Goal: Information Seeking & Learning: Check status

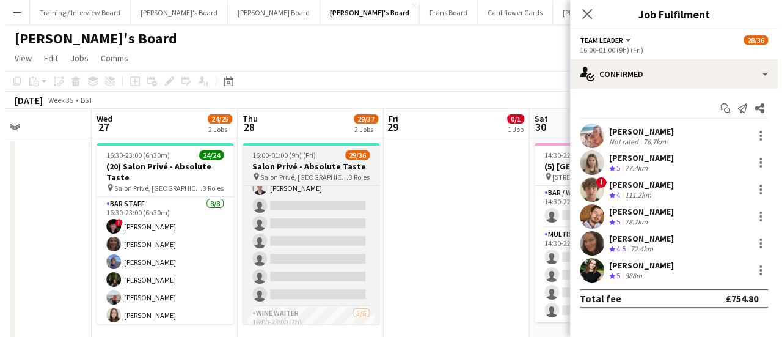
scroll to position [411, 0]
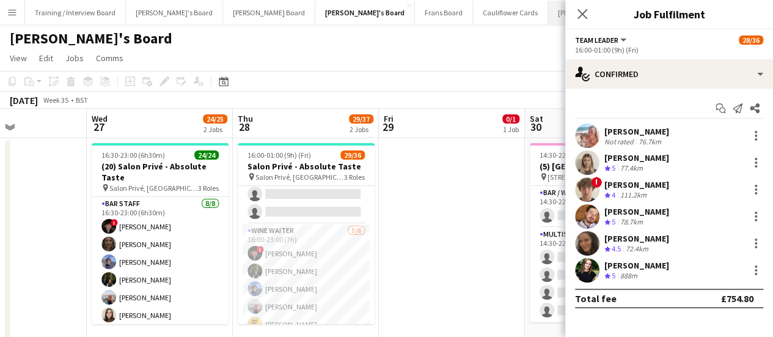
click at [548, 18] on button "[PERSON_NAME]'s Board Close" at bounding box center [596, 13] width 97 height 24
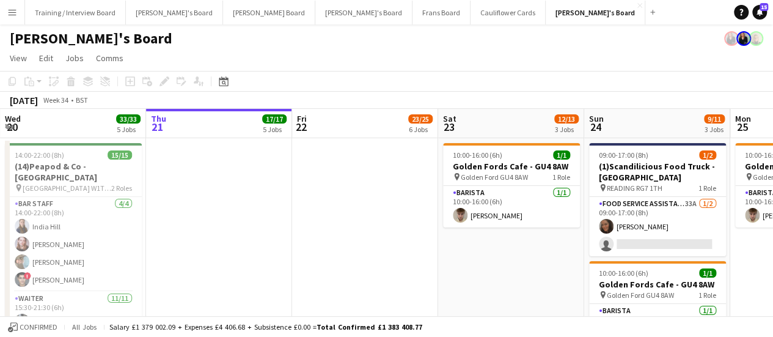
scroll to position [0, 349]
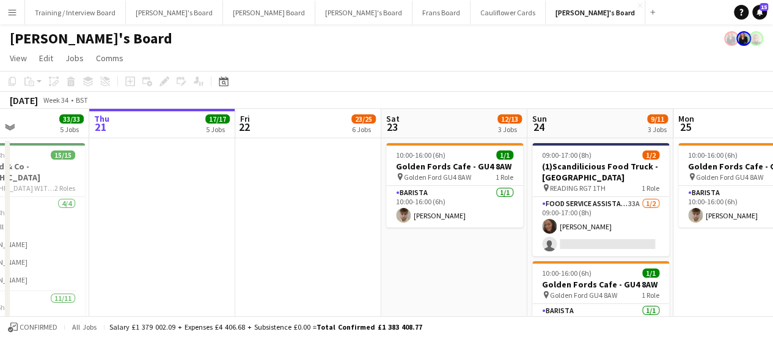
drag, startPoint x: 493, startPoint y: 260, endPoint x: 125, endPoint y: 363, distance: 382.7
click at [329, 180] on app-date-cell at bounding box center [308, 260] width 146 height 244
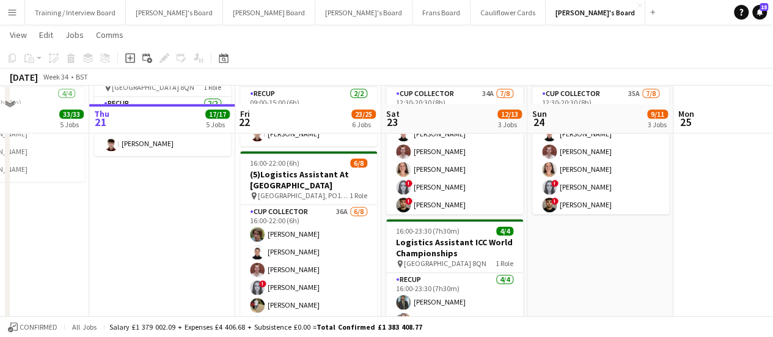
scroll to position [742, 0]
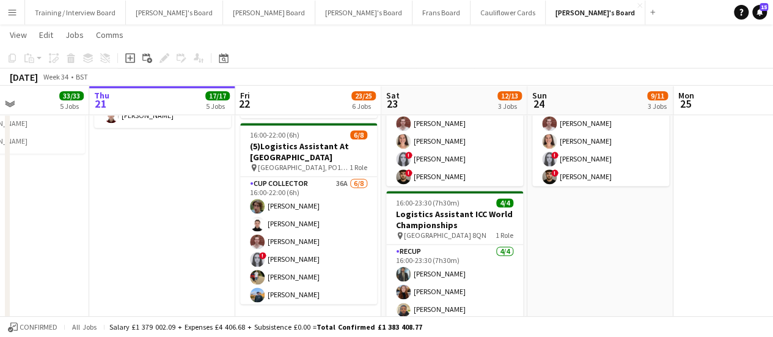
click at [0, 9] on button "Menu" at bounding box center [12, 12] width 24 height 24
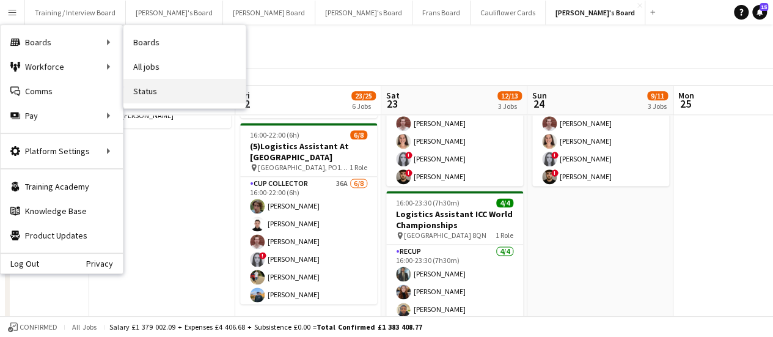
click at [193, 84] on link "Status" at bounding box center [184, 91] width 122 height 24
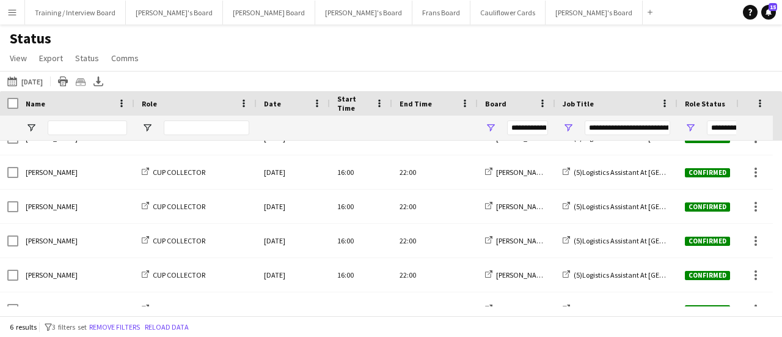
scroll to position [31, 0]
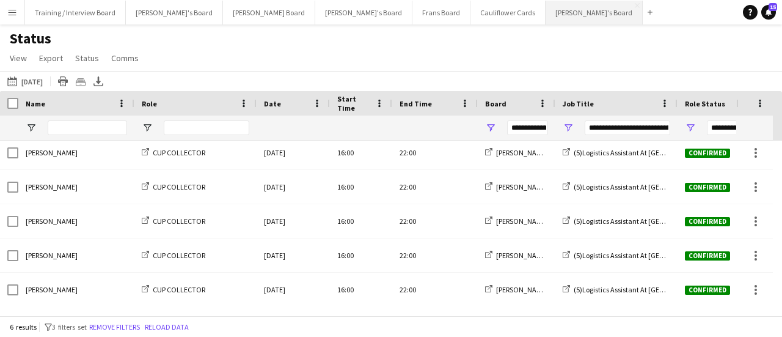
click at [546, 6] on button "[PERSON_NAME]'s Board Close" at bounding box center [594, 13] width 97 height 24
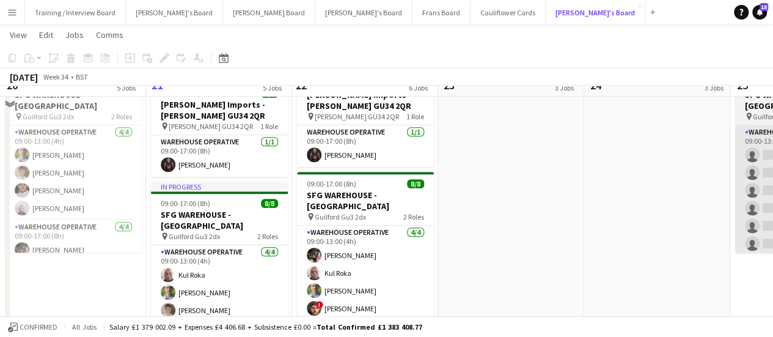
scroll to position [339, 0]
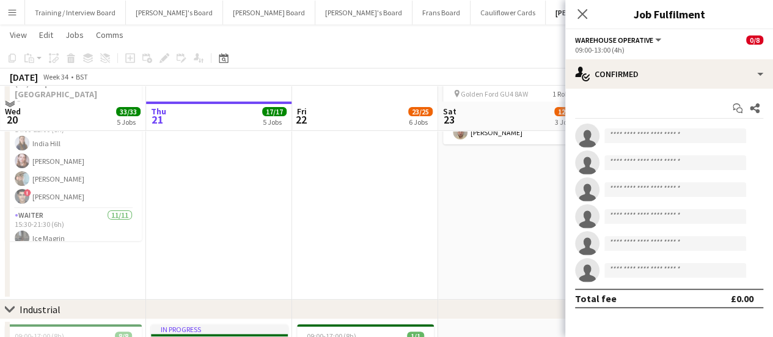
scroll to position [0, 0]
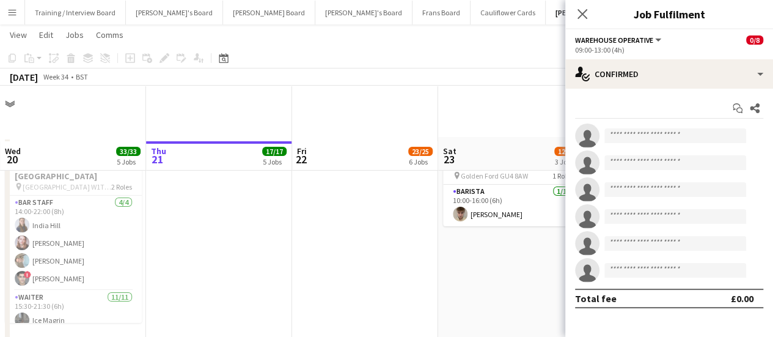
click at [366, 216] on app-date-cell at bounding box center [365, 259] width 146 height 244
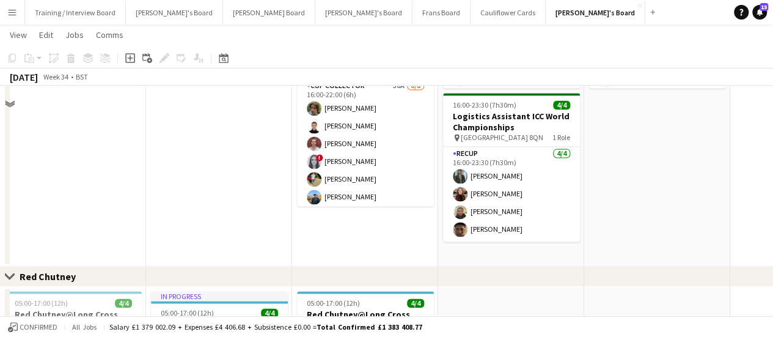
scroll to position [755, 0]
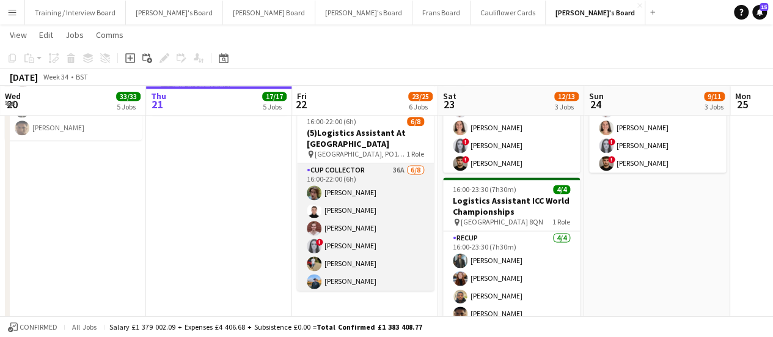
click at [383, 193] on app-card-role "CUP COLLECTOR 36A [DATE] 16:00-22:00 (6h) [PERSON_NAME] [PERSON_NAME] [PERSON_N…" at bounding box center [365, 246] width 137 height 166
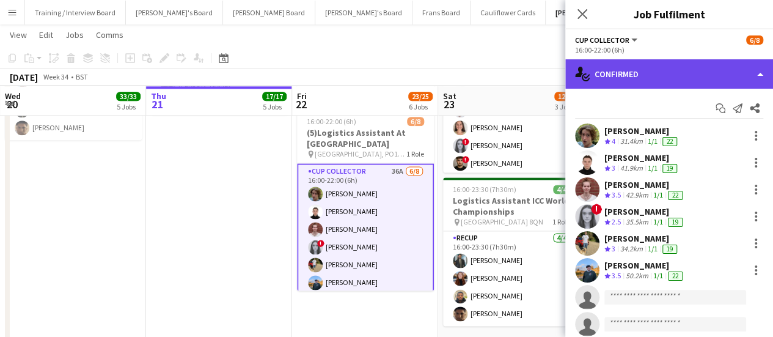
click at [661, 67] on div "single-neutral-actions-check-2 Confirmed" at bounding box center [669, 73] width 208 height 29
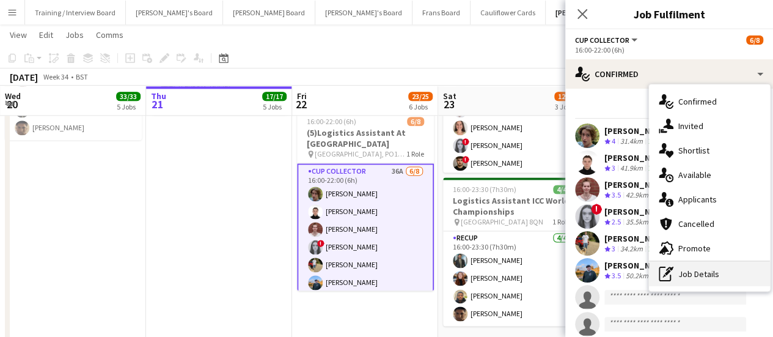
click at [690, 266] on div "pen-write Job Details" at bounding box center [709, 274] width 121 height 24
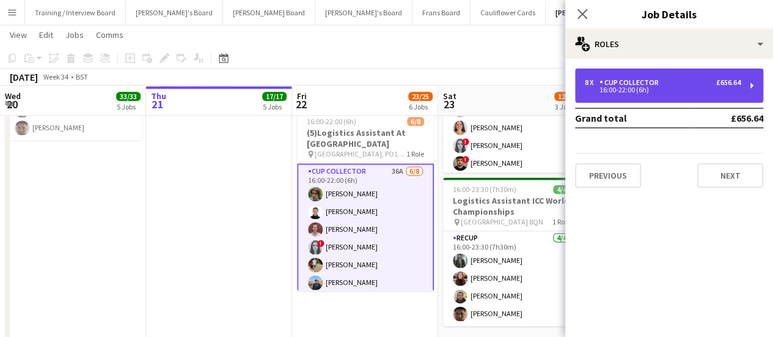
click at [601, 92] on div "16:00-22:00 (6h)" at bounding box center [663, 90] width 156 height 6
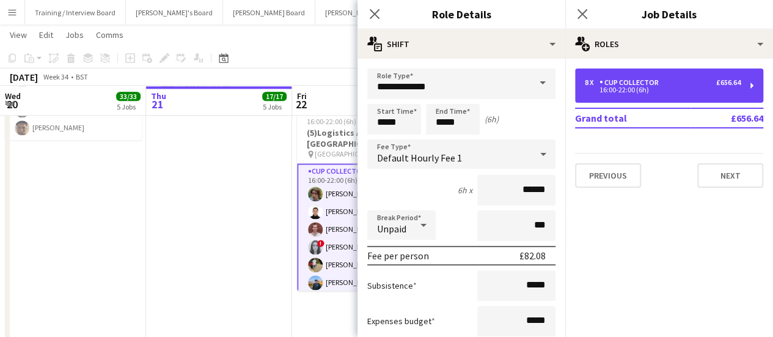
scroll to position [158, 0]
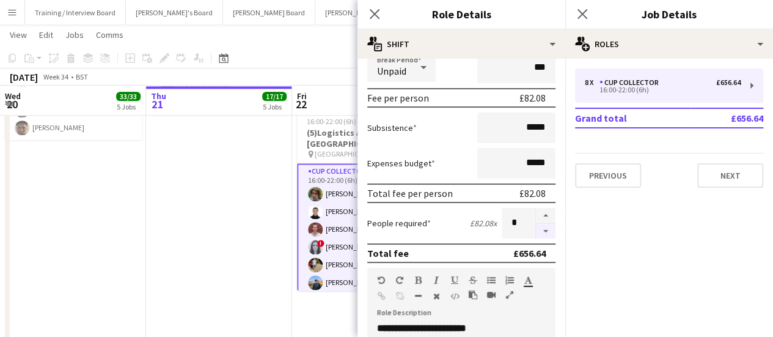
click at [536, 234] on button "button" at bounding box center [546, 231] width 20 height 15
type input "*"
click at [181, 225] on app-date-cell "In progress 09:00-15:00 (6h) 2/2 Logistics Assistant ICC World Championships pi…" at bounding box center [219, 169] width 146 height 365
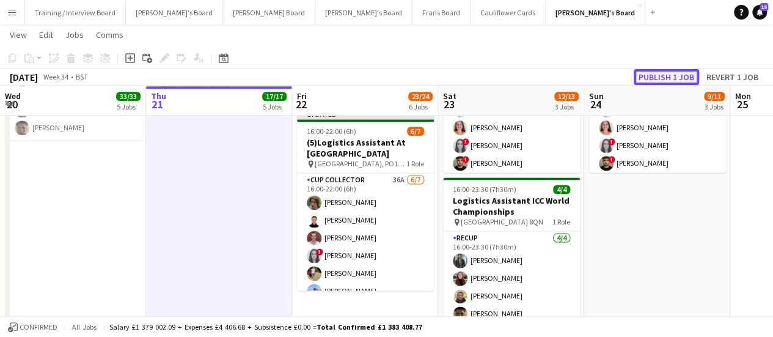
click at [684, 72] on button "Publish 1 job" at bounding box center [666, 77] width 65 height 16
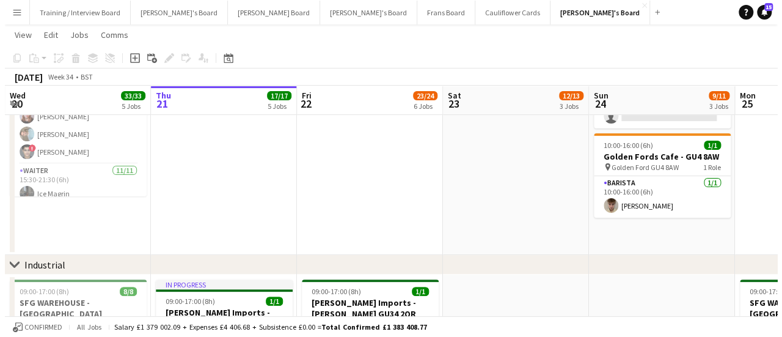
scroll to position [0, 0]
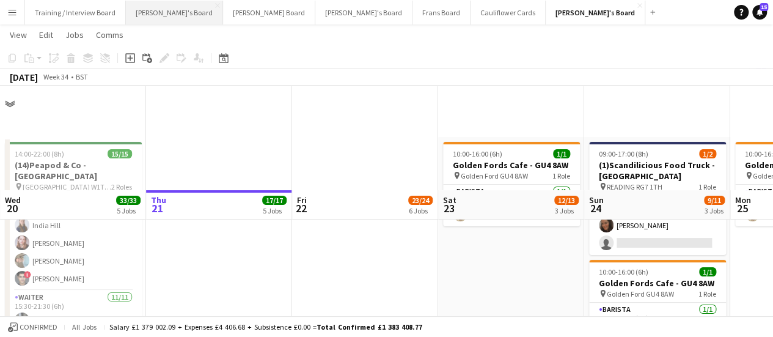
click at [150, 14] on button "[PERSON_NAME]'s Board Close" at bounding box center [174, 13] width 97 height 24
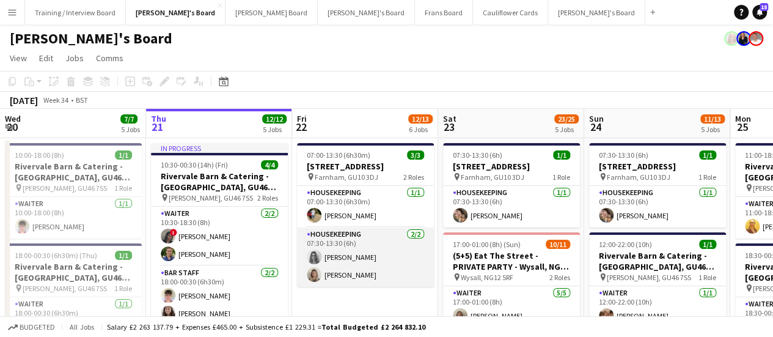
click at [385, 272] on app-card-role "Housekeeping [DATE] 07:30-13:30 (6h) [PERSON_NAME] [PERSON_NAME]" at bounding box center [365, 256] width 137 height 59
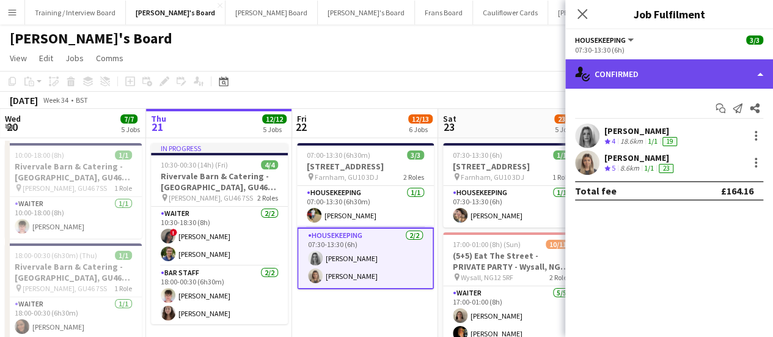
click at [697, 74] on div "single-neutral-actions-check-2 Confirmed" at bounding box center [669, 73] width 208 height 29
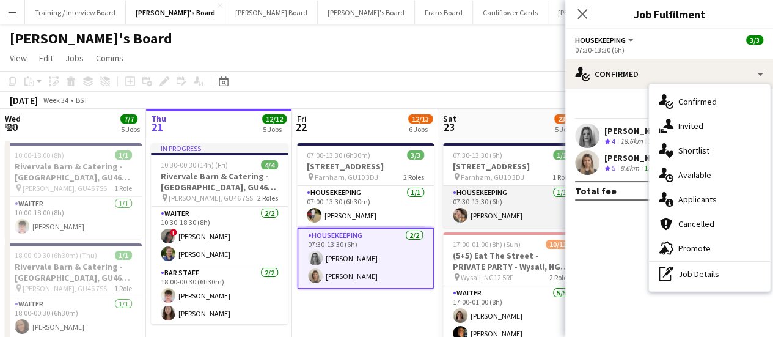
click at [496, 205] on app-card-role "Housekeeping [DATE] 07:30-13:30 (6h) [PERSON_NAME]" at bounding box center [511, 207] width 137 height 42
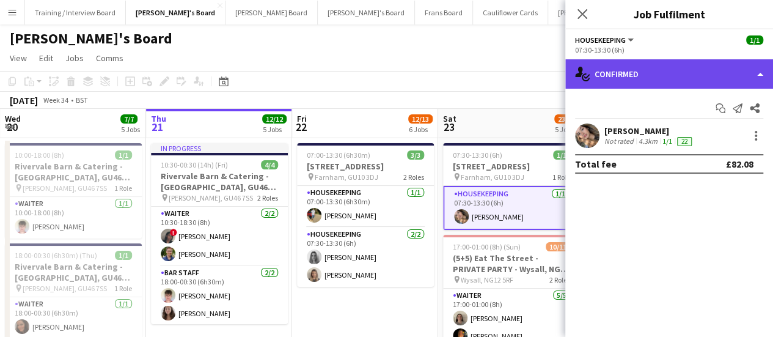
click at [718, 84] on div "single-neutral-actions-check-2 Confirmed" at bounding box center [669, 73] width 208 height 29
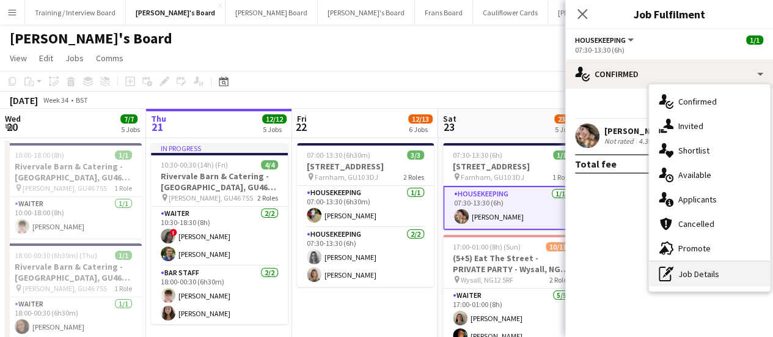
click at [685, 274] on div "pen-write Job Details" at bounding box center [709, 274] width 121 height 24
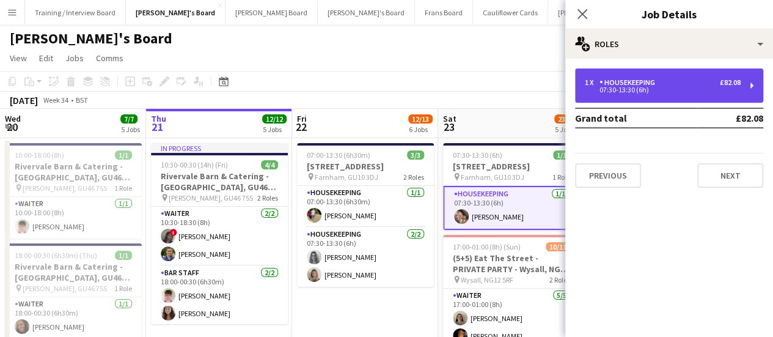
click at [625, 93] on div "07:30-13:30 (6h)" at bounding box center [663, 90] width 156 height 6
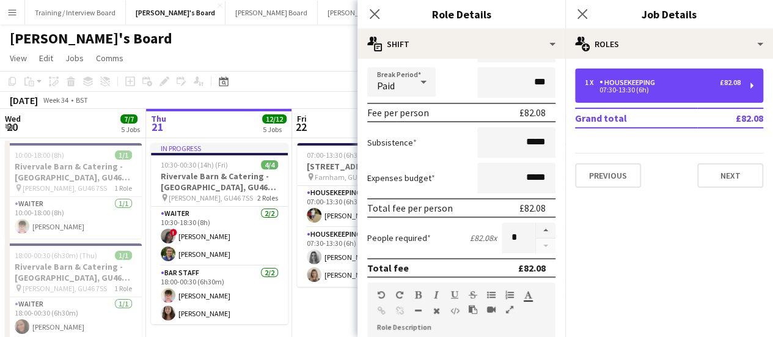
scroll to position [144, 0]
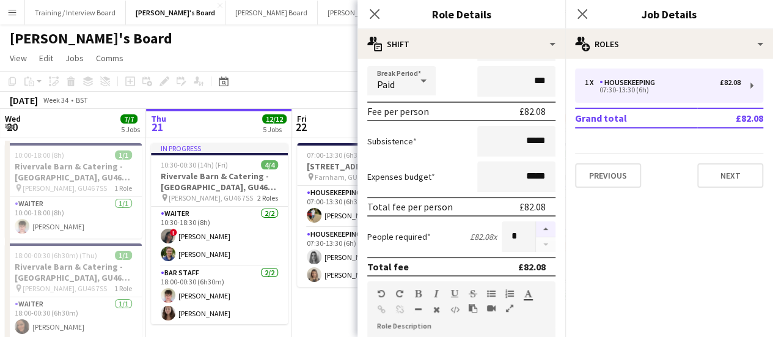
click at [540, 233] on button "button" at bounding box center [546, 229] width 20 height 16
type input "*"
click at [315, 72] on app-toolbar "Copy Paste Paste Ctrl+V Paste with crew Ctrl+Shift+V Paste linked Job [GEOGRAPH…" at bounding box center [386, 81] width 773 height 21
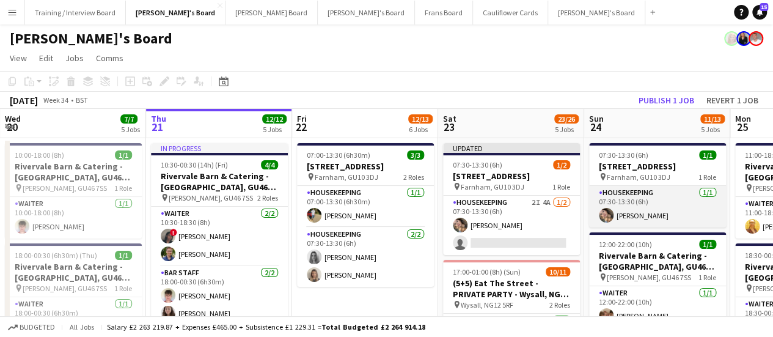
click at [631, 213] on app-card-role "Housekeeping [DATE] 07:30-13:30 (6h) [PERSON_NAME]" at bounding box center [657, 207] width 137 height 42
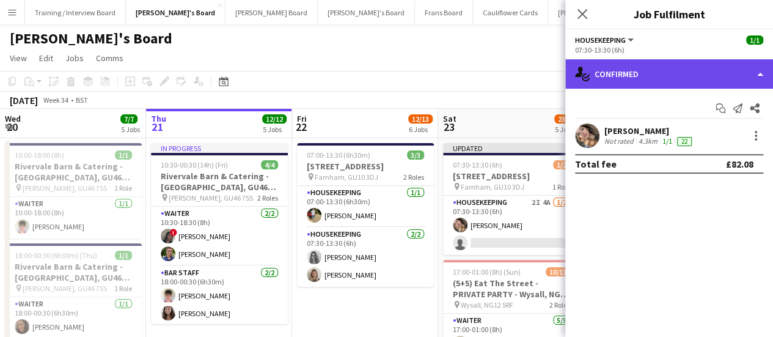
click at [699, 86] on div "single-neutral-actions-check-2 Confirmed" at bounding box center [669, 73] width 208 height 29
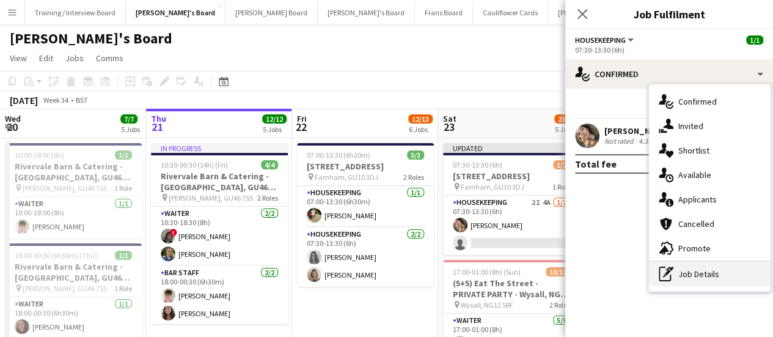
click at [722, 282] on div "pen-write Job Details" at bounding box center [709, 274] width 121 height 24
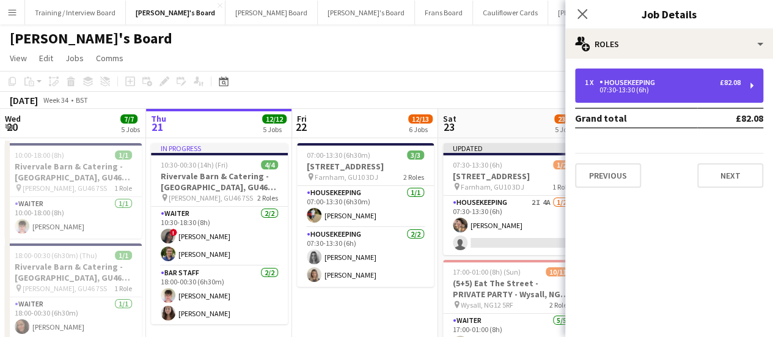
click at [656, 95] on div "1 x Housekeeping £82.08 07:30-13:30 (6h)" at bounding box center [669, 85] width 188 height 34
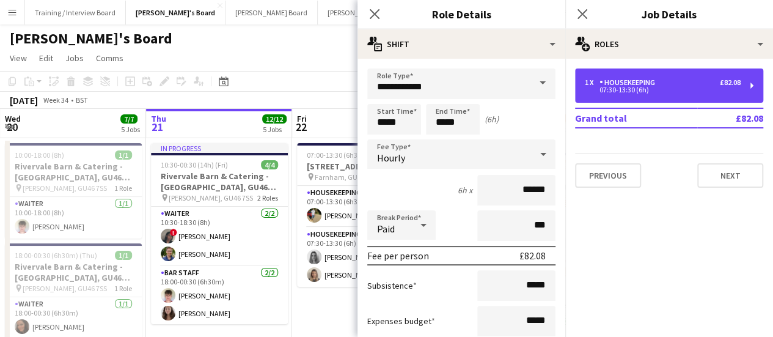
scroll to position [141, 0]
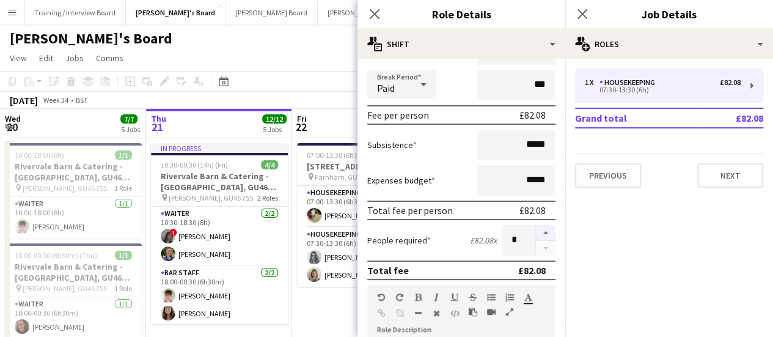
click at [537, 235] on button "button" at bounding box center [546, 233] width 20 height 16
type input "*"
click at [330, 48] on app-page-menu "View Day view expanded Day view collapsed Month view Date picker Jump to [DATE]…" at bounding box center [386, 59] width 773 height 23
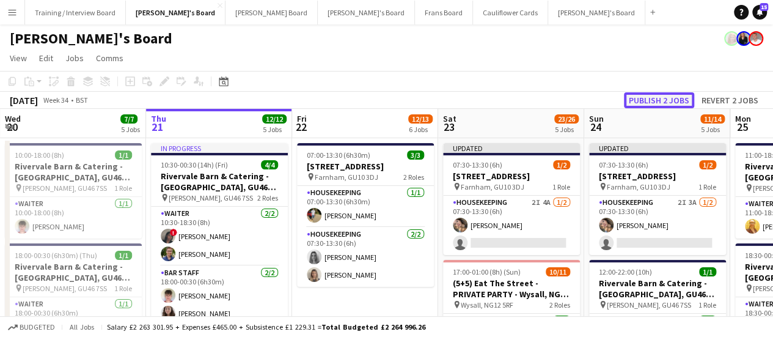
click at [661, 102] on button "Publish 2 jobs" at bounding box center [659, 100] width 70 height 16
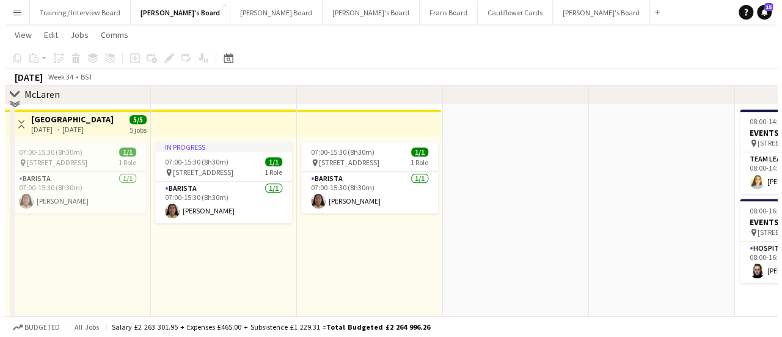
scroll to position [0, 0]
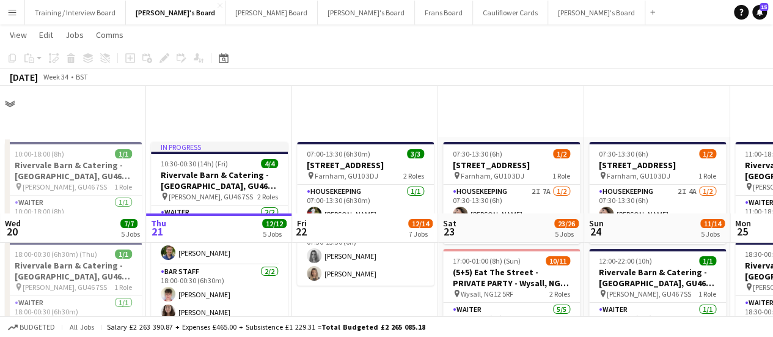
click at [17, 9] on button "Menu" at bounding box center [12, 12] width 24 height 24
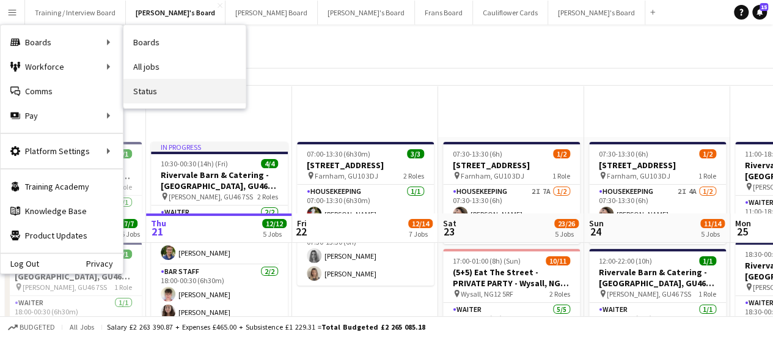
click at [139, 95] on link "Status" at bounding box center [184, 91] width 122 height 24
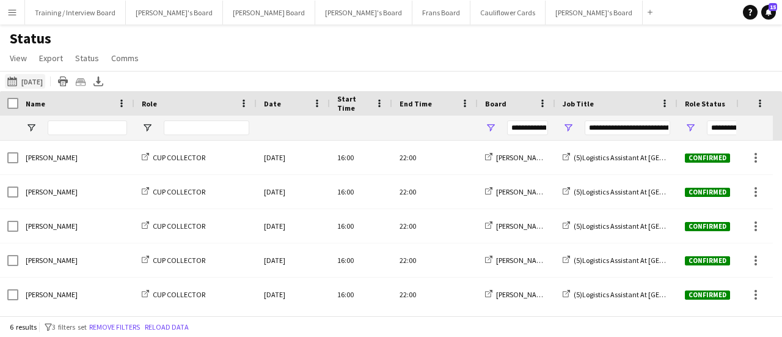
click at [33, 81] on button "[DATE] [DATE]" at bounding box center [25, 81] width 40 height 15
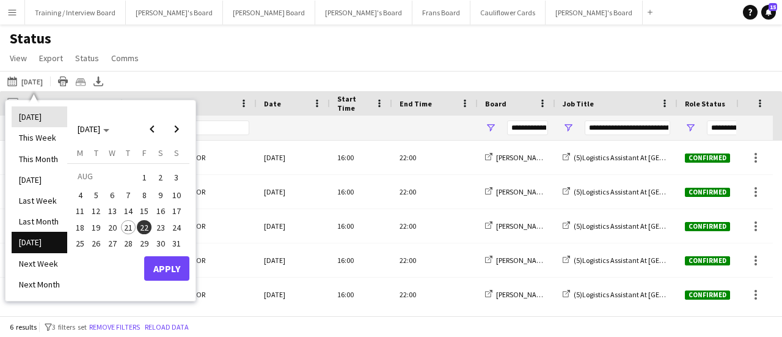
click at [29, 113] on li "[DATE]" at bounding box center [40, 116] width 56 height 21
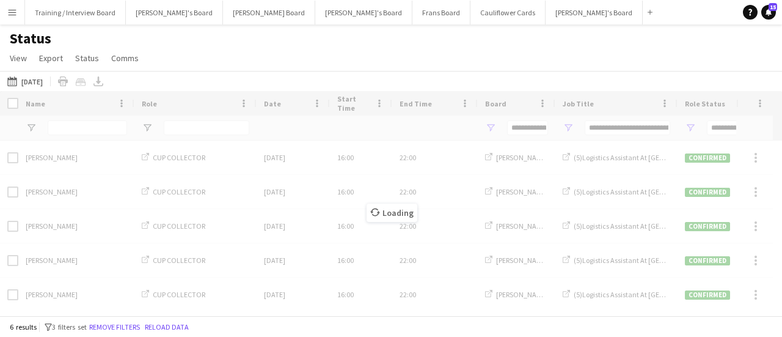
type input "***"
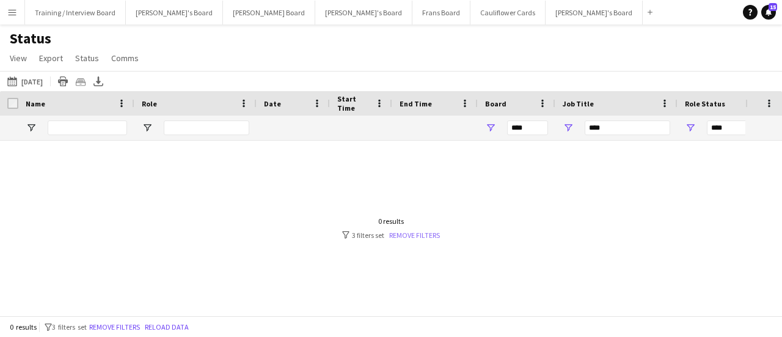
click at [407, 236] on link "Remove filters" at bounding box center [414, 234] width 51 height 9
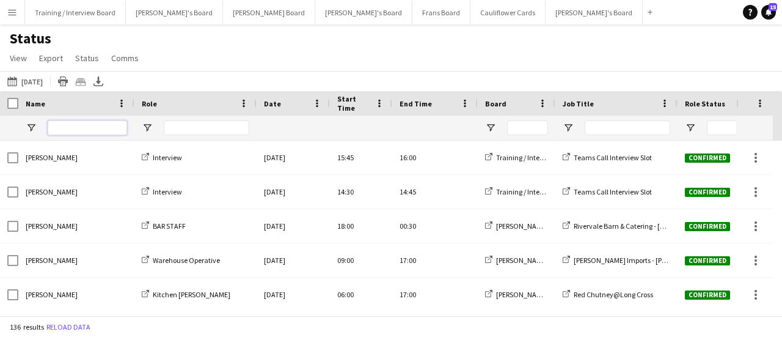
click at [99, 124] on input "Name Filter Input" at bounding box center [87, 127] width 79 height 15
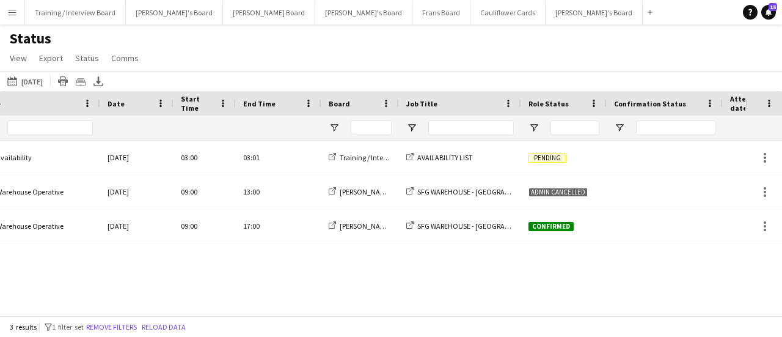
scroll to position [0, 247]
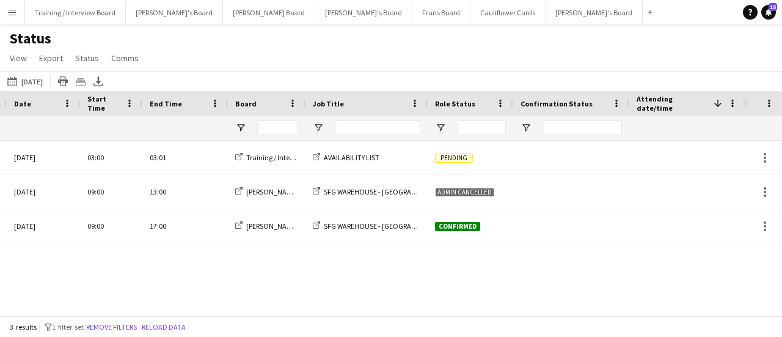
type input "*****"
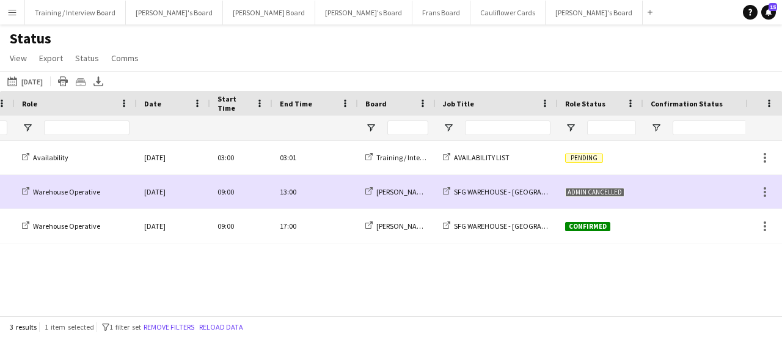
scroll to position [0, 250]
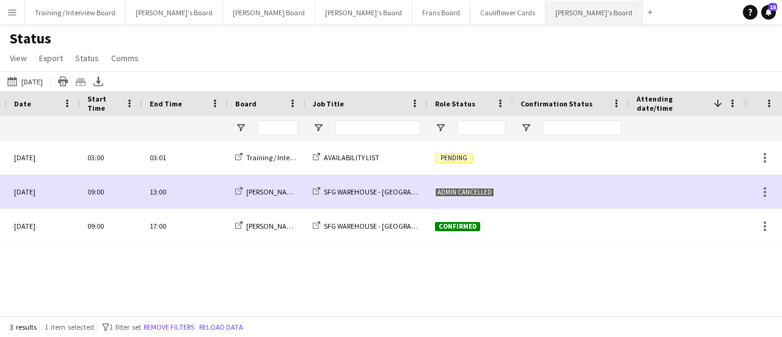
click at [546, 5] on button "[PERSON_NAME]'s Board Close" at bounding box center [594, 13] width 97 height 24
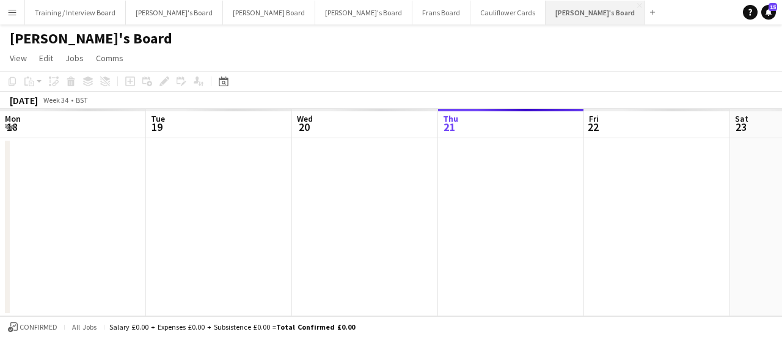
scroll to position [0, 292]
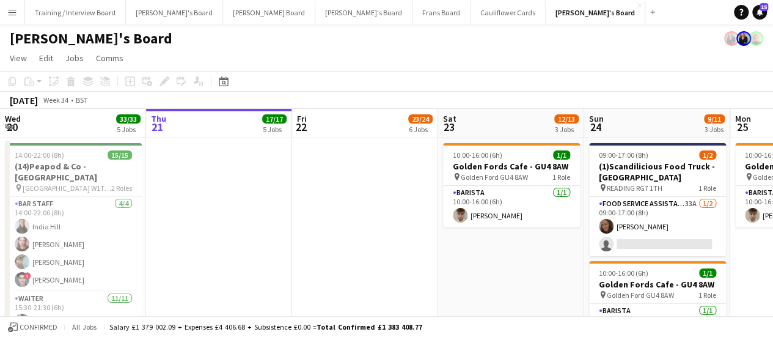
click at [229, 199] on app-date-cell at bounding box center [219, 260] width 146 height 244
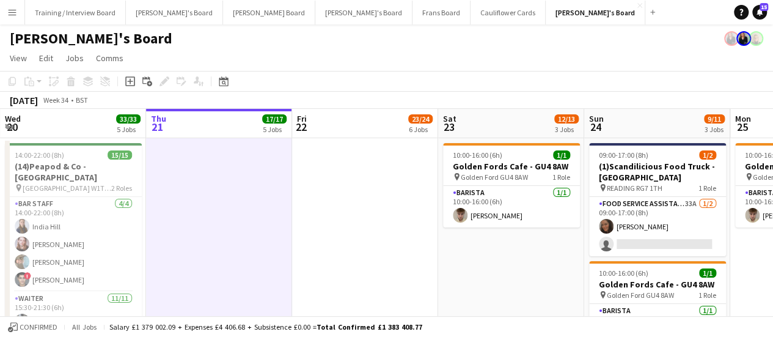
click at [345, 194] on app-date-cell at bounding box center [365, 260] width 146 height 244
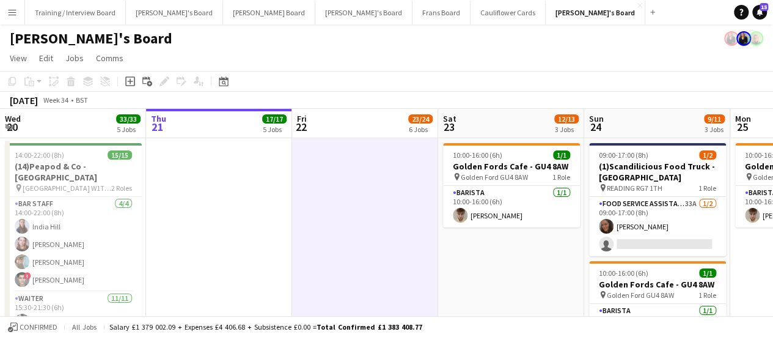
click at [512, 272] on app-date-cell "10:00-16:00 (6h) 1/1 Golden Fords Cafe - GU4 8AW pin Golden Ford GU4 8AW 1 Role…" at bounding box center [511, 260] width 146 height 244
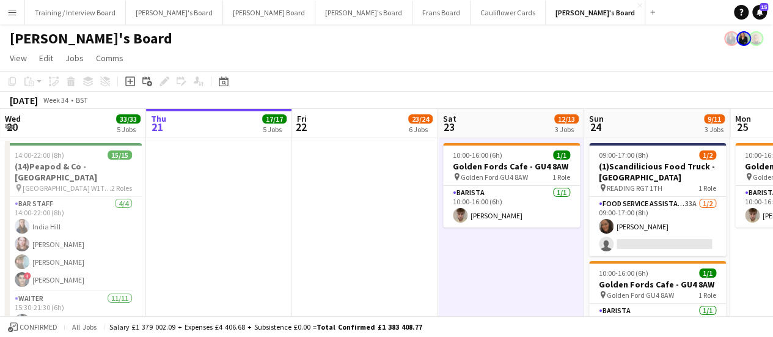
click at [378, 227] on app-date-cell at bounding box center [365, 260] width 146 height 244
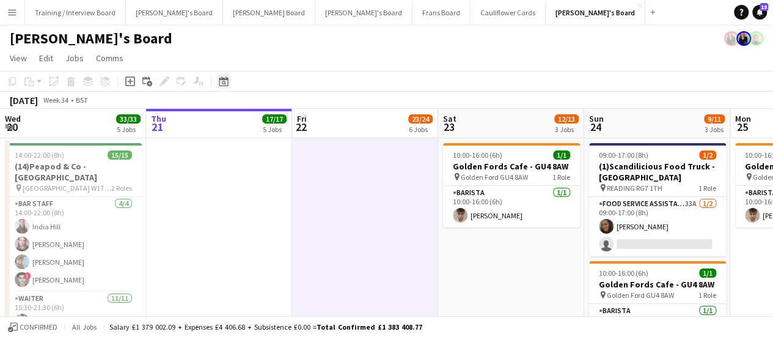
click at [221, 81] on icon "Date picker" at bounding box center [224, 81] width 10 height 10
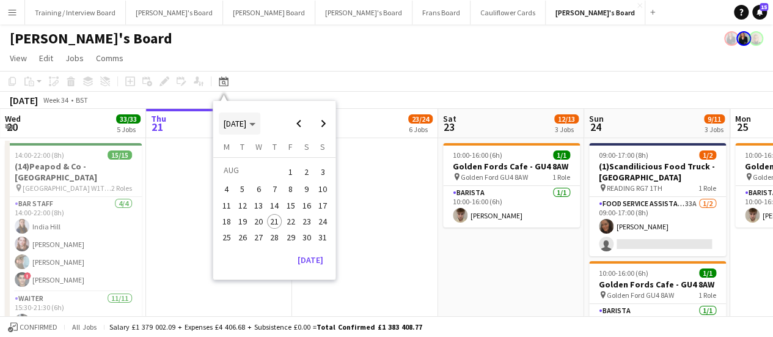
click at [246, 122] on span "[DATE]" at bounding box center [235, 123] width 23 height 11
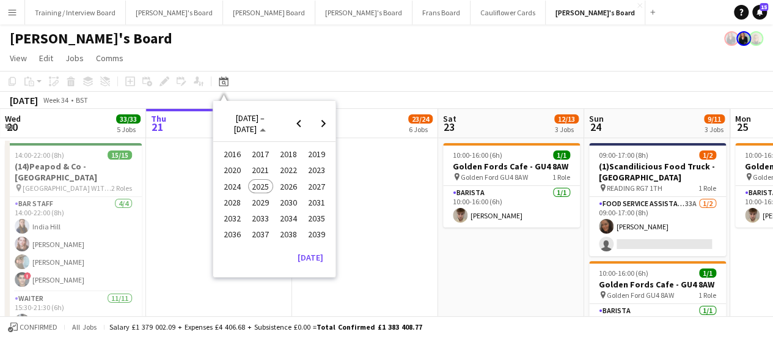
click at [222, 188] on span "2024" at bounding box center [232, 186] width 25 height 15
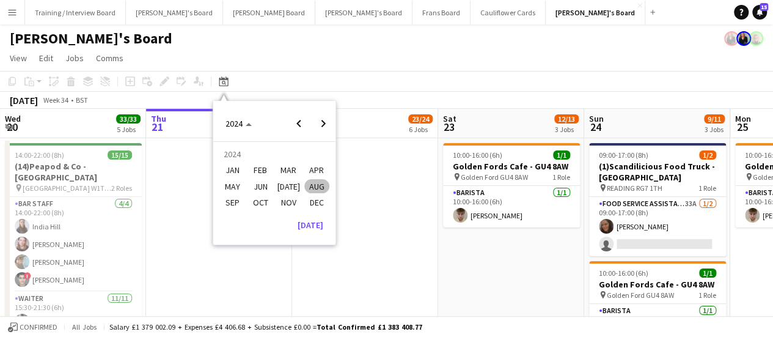
click at [9, 15] on app-icon "Menu" at bounding box center [12, 12] width 10 height 10
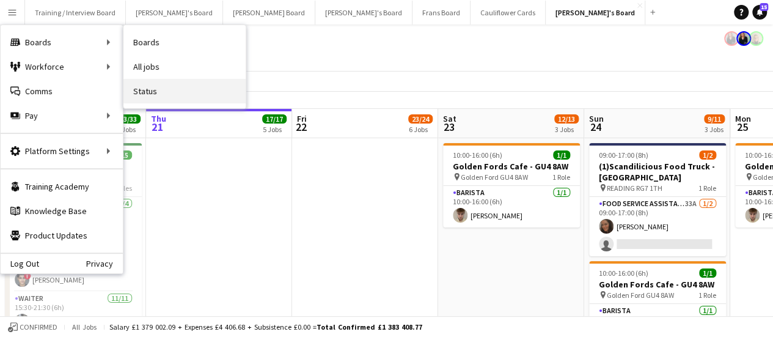
click at [163, 87] on link "Status" at bounding box center [184, 91] width 122 height 24
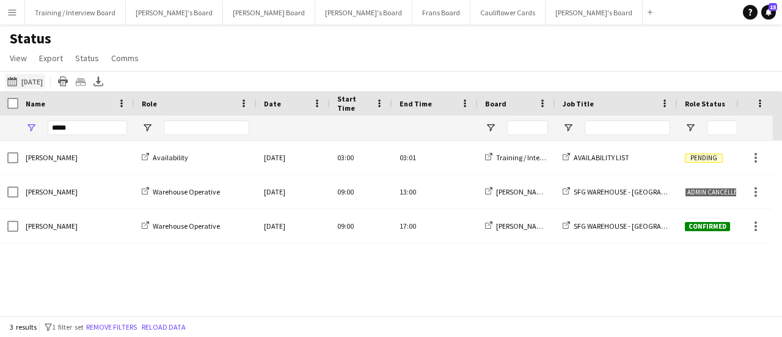
click at [43, 84] on button "[DATE] [DATE]" at bounding box center [25, 81] width 40 height 15
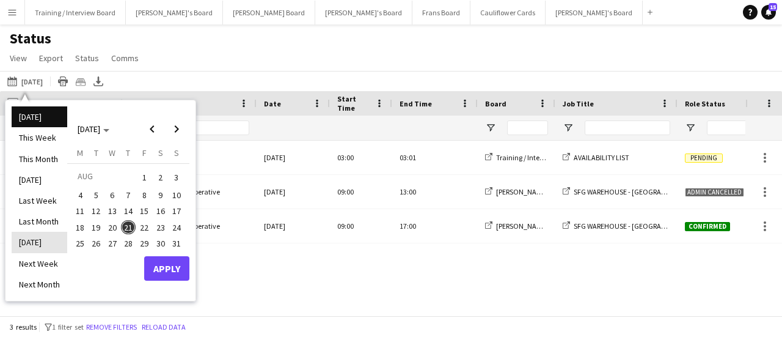
click at [50, 234] on li "[DATE]" at bounding box center [40, 242] width 56 height 21
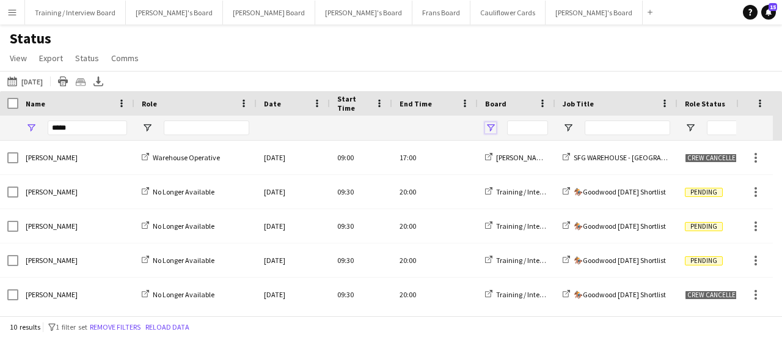
click at [492, 129] on span "Open Filter Menu" at bounding box center [490, 127] width 11 height 11
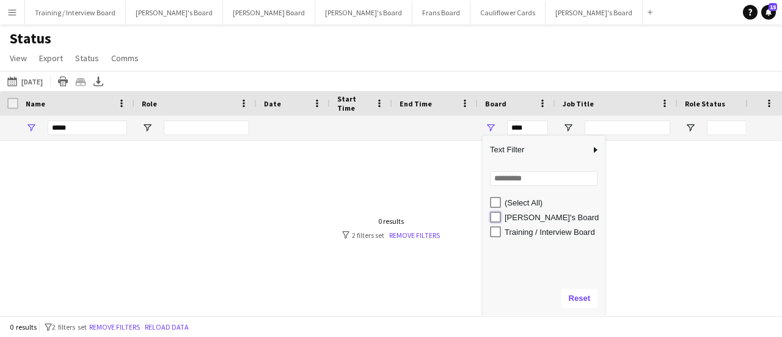
type input "**********"
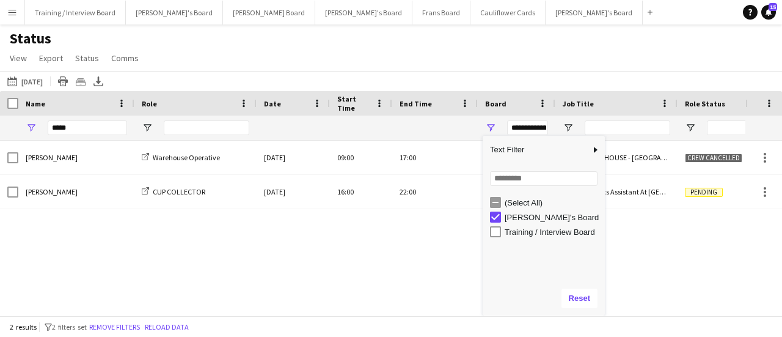
click at [582, 12] on app-navbar "Menu Boards Boards Boards All jobs Status Workforce Workforce My Workforce Recr…" at bounding box center [391, 12] width 782 height 24
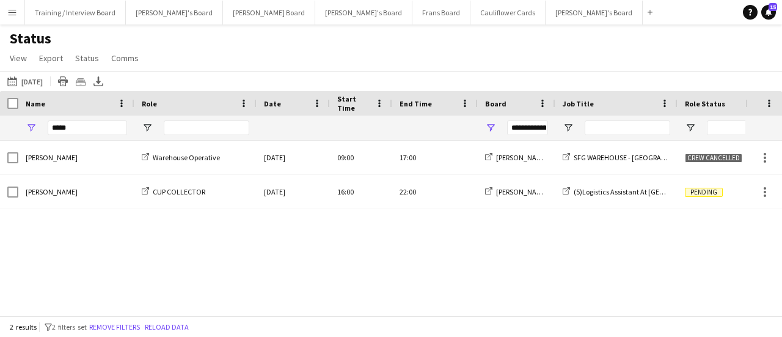
click at [578, 26] on main "Status View Views Default view Airshow Accreditation Airshow Check In Attending…" at bounding box center [391, 172] width 782 height 296
click at [689, 133] on span "Open Filter Menu" at bounding box center [690, 127] width 11 height 11
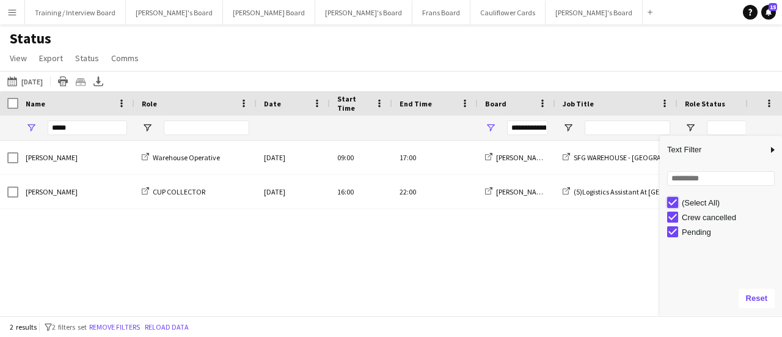
type input "***"
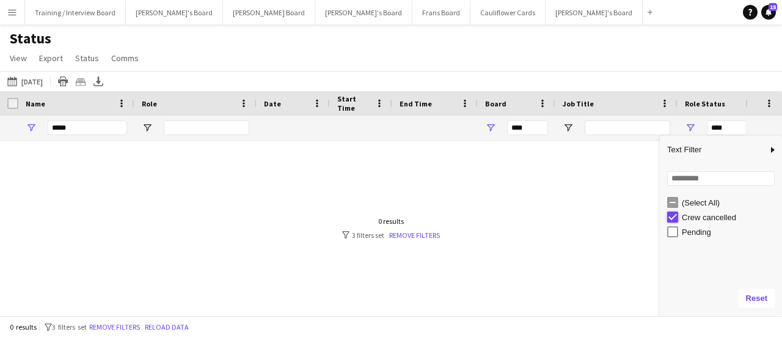
type input "**********"
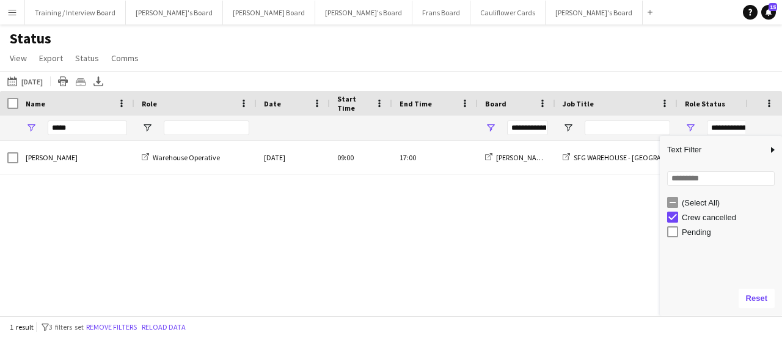
click at [616, 51] on div "Status View Views Default view Airshow Accreditation Airshow Check In Attending…" at bounding box center [391, 50] width 782 height 42
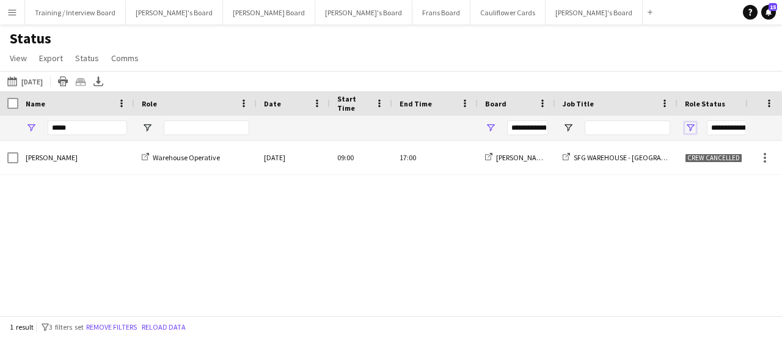
click at [691, 123] on span "Open Filter Menu" at bounding box center [690, 127] width 11 height 11
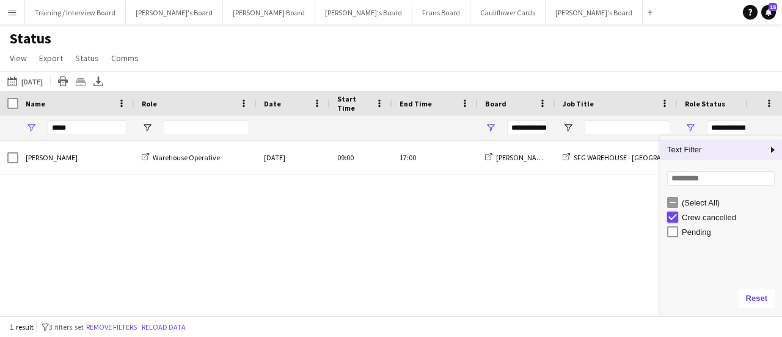
type input "***"
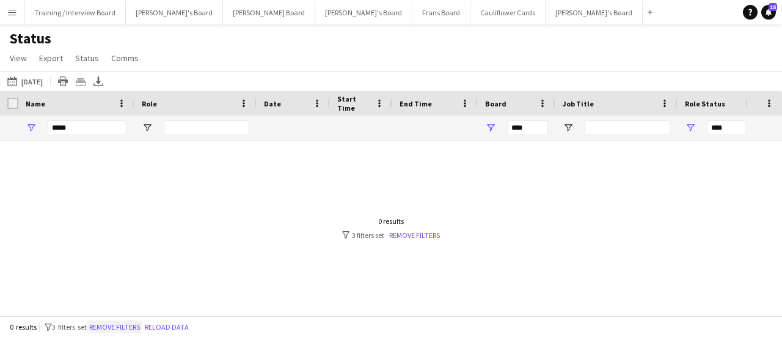
click at [133, 326] on button "Remove filters" at bounding box center [115, 326] width 56 height 13
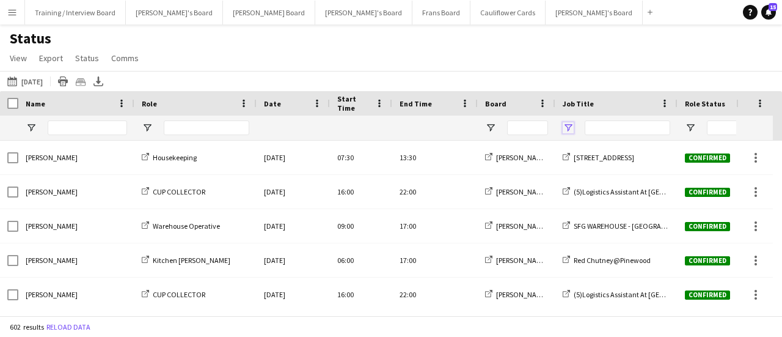
click at [567, 125] on span "Open Filter Menu" at bounding box center [568, 127] width 11 height 11
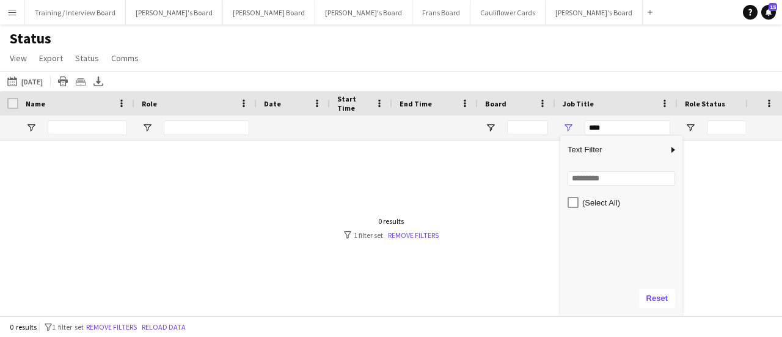
scroll to position [224, 0]
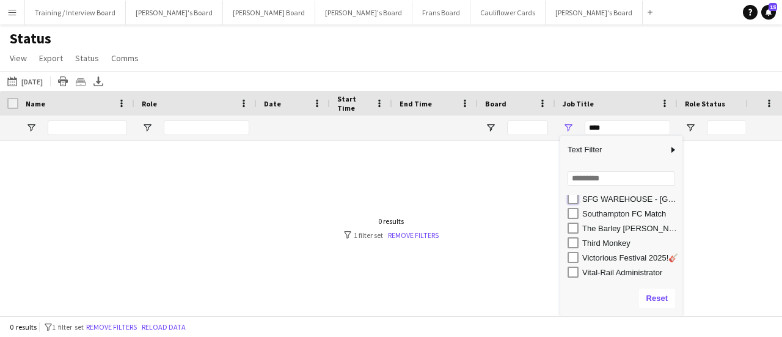
type input "**********"
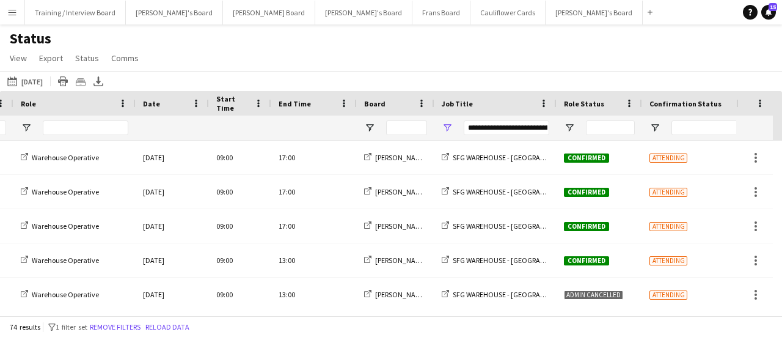
scroll to position [0, 131]
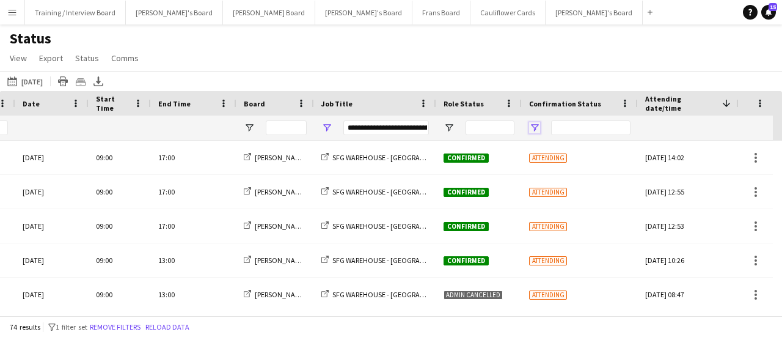
click at [532, 125] on span "Open Filter Menu" at bounding box center [534, 127] width 11 height 11
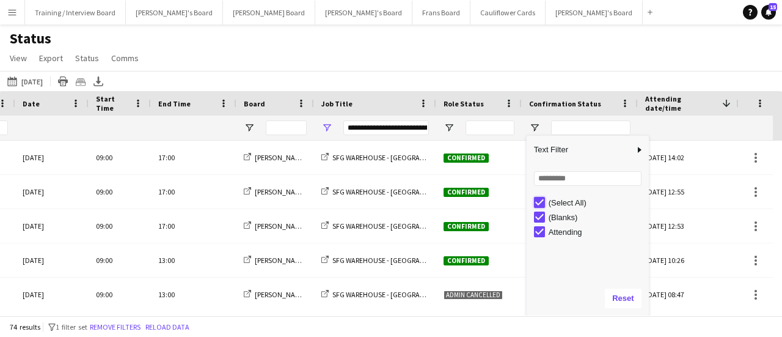
type input "***"
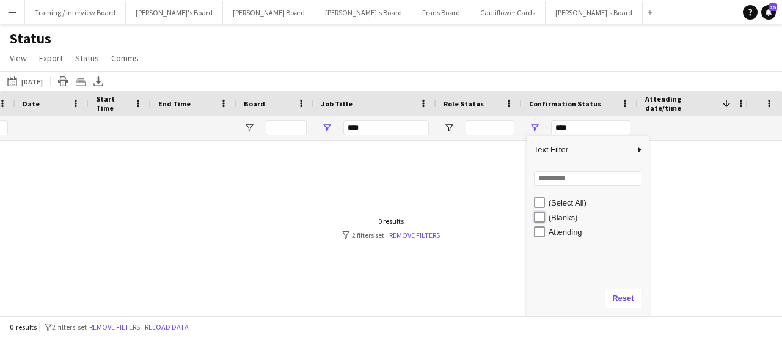
type input "**********"
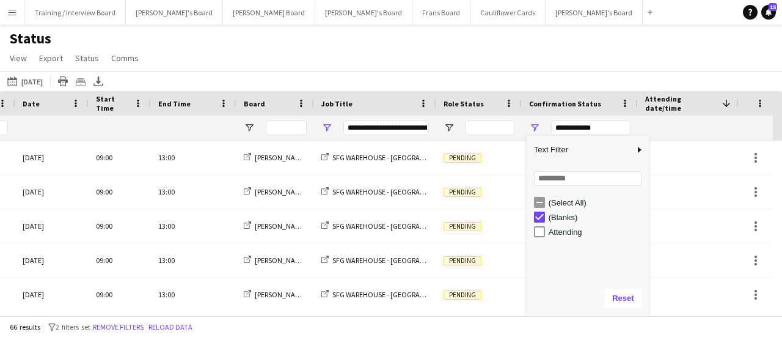
click at [446, 56] on div "Status View Views Default view Airshow Accreditation Airshow Check In Attending…" at bounding box center [391, 50] width 782 height 42
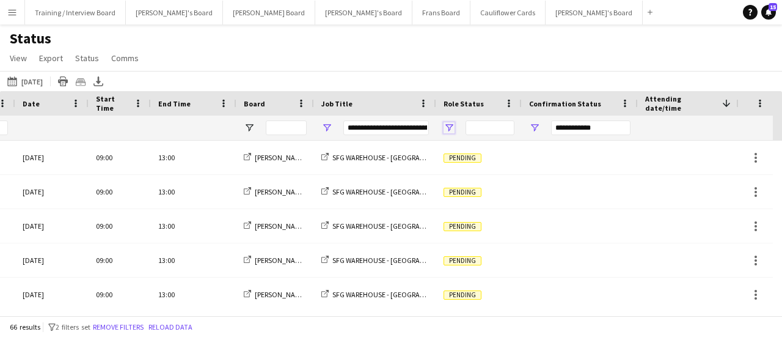
click at [450, 124] on span "Open Filter Menu" at bounding box center [449, 127] width 11 height 11
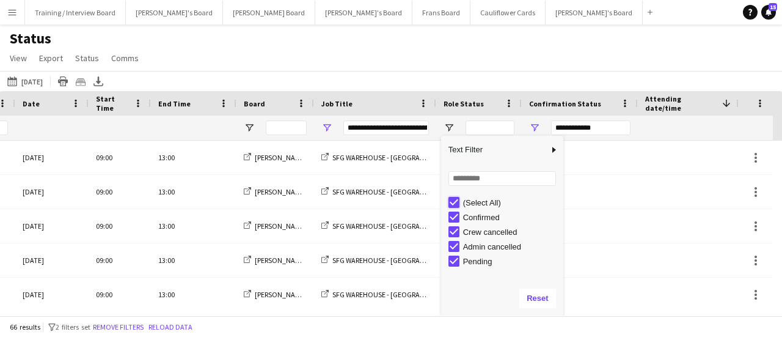
type input "***"
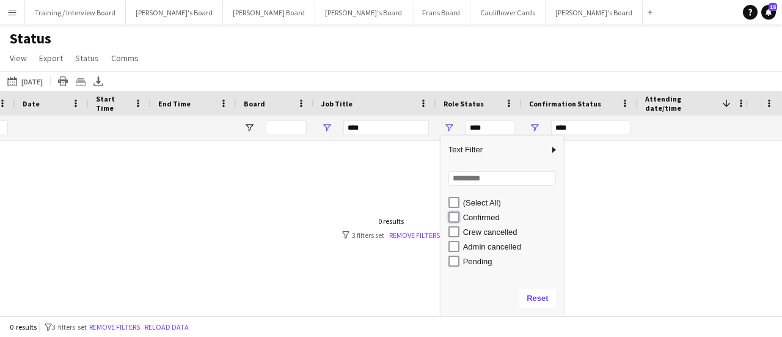
type input "**********"
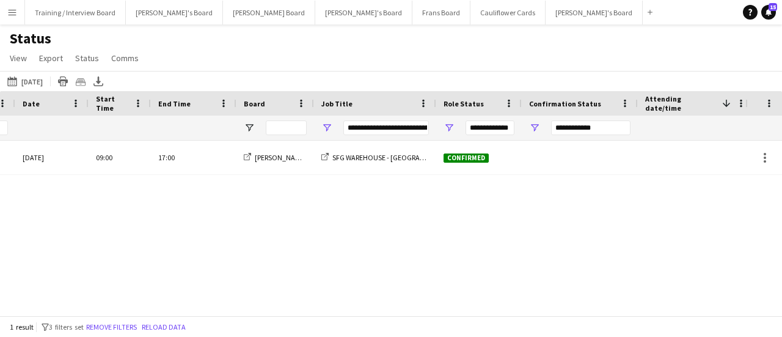
click at [403, 29] on div "Status View Views Default view Airshow Accreditation Airshow Check In Attending…" at bounding box center [391, 50] width 782 height 42
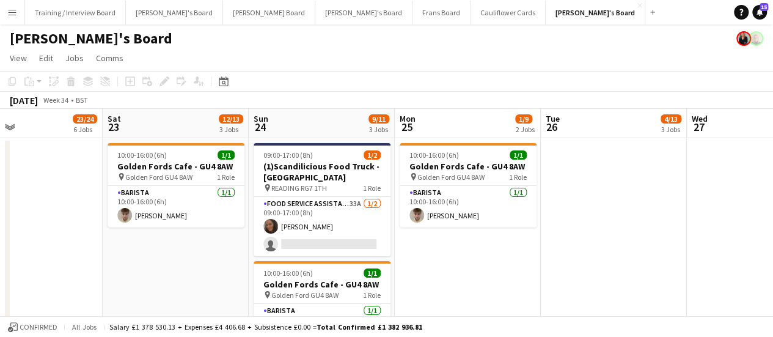
scroll to position [4, 0]
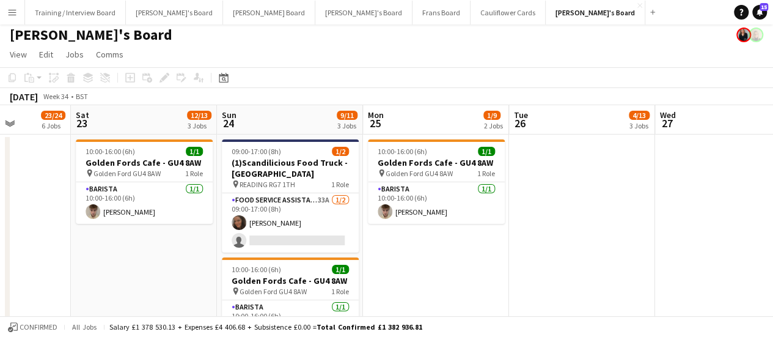
drag, startPoint x: 177, startPoint y: 238, endPoint x: 308, endPoint y: 217, distance: 132.5
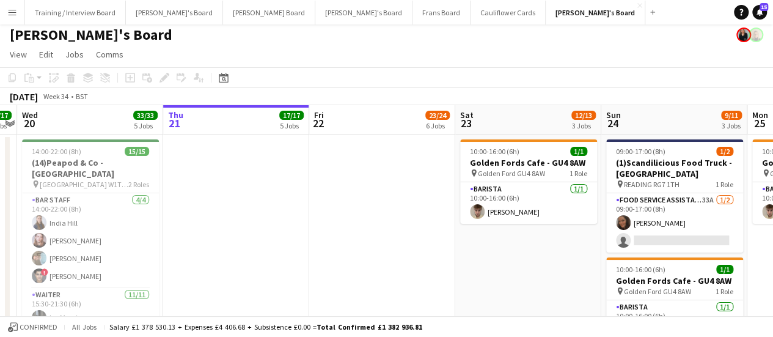
scroll to position [0, 385]
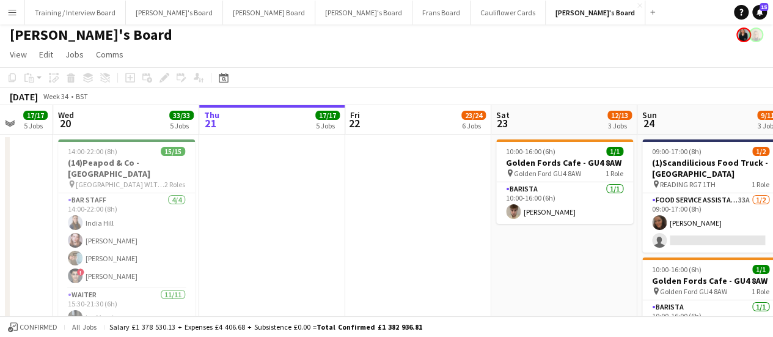
drag, startPoint x: 177, startPoint y: 208, endPoint x: 435, endPoint y: 184, distance: 259.7
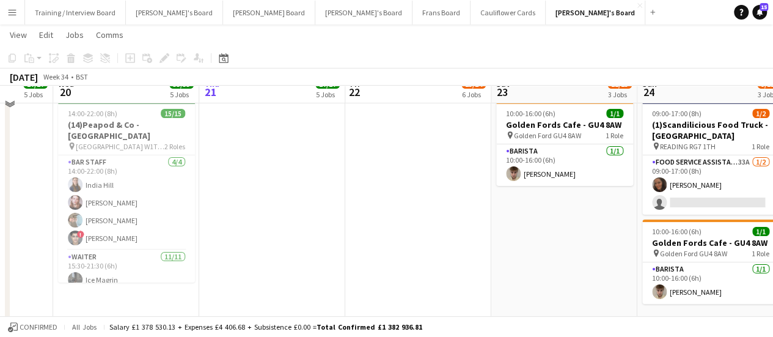
scroll to position [0, 0]
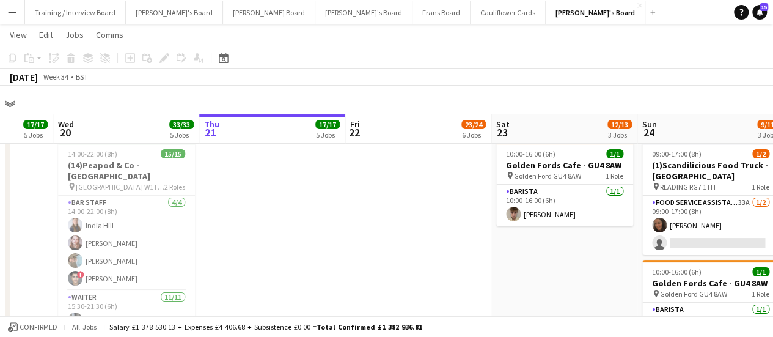
drag, startPoint x: 517, startPoint y: 276, endPoint x: 263, endPoint y: 252, distance: 255.3
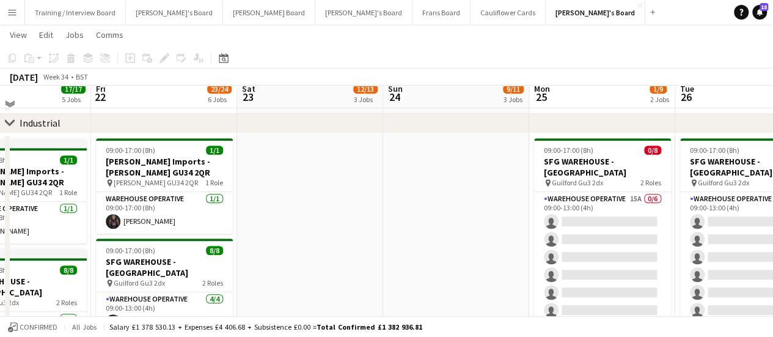
scroll to position [356, 0]
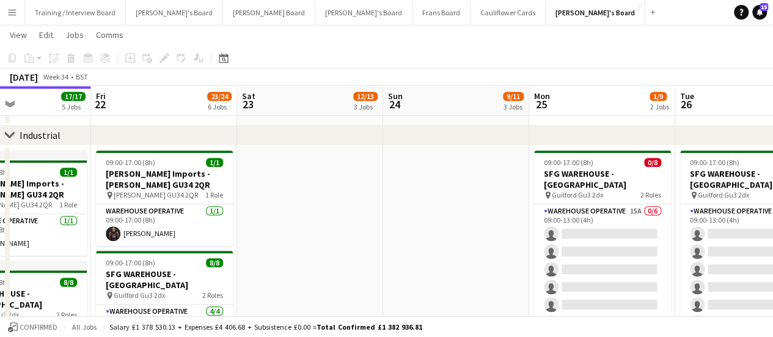
click at [350, 265] on app-date-cell at bounding box center [310, 305] width 146 height 321
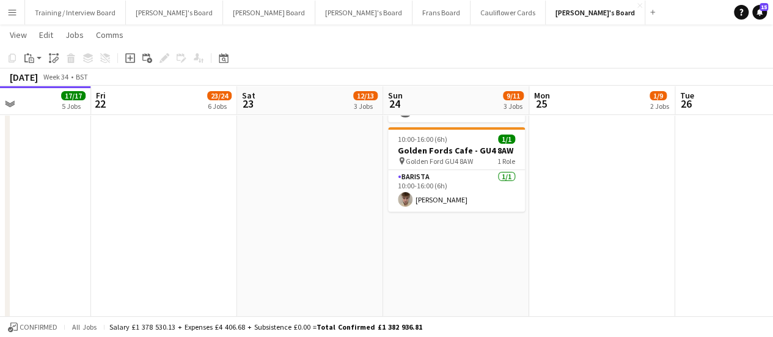
scroll to position [0, 522]
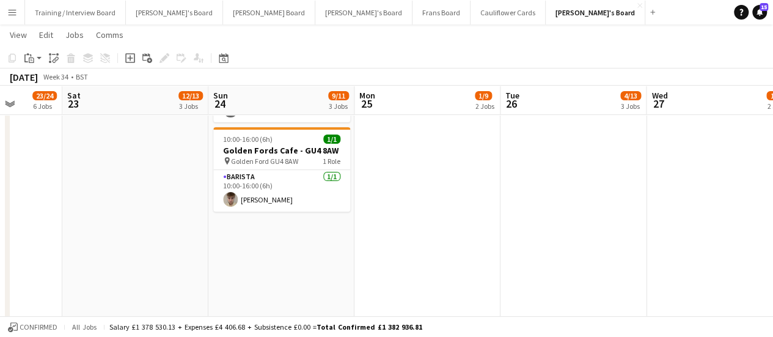
drag, startPoint x: 666, startPoint y: 197, endPoint x: 491, endPoint y: 226, distance: 177.1
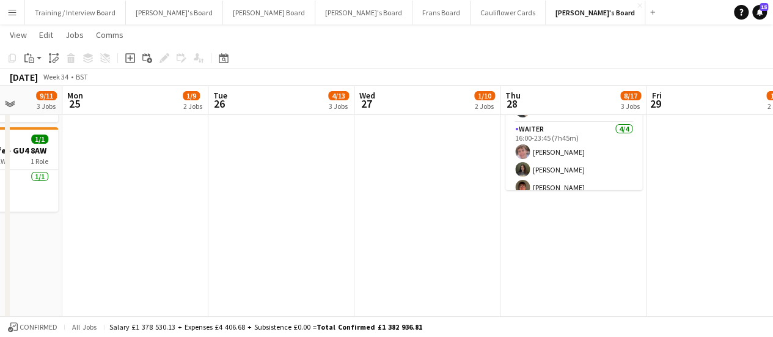
drag, startPoint x: 667, startPoint y: 191, endPoint x: 490, endPoint y: 211, distance: 178.5
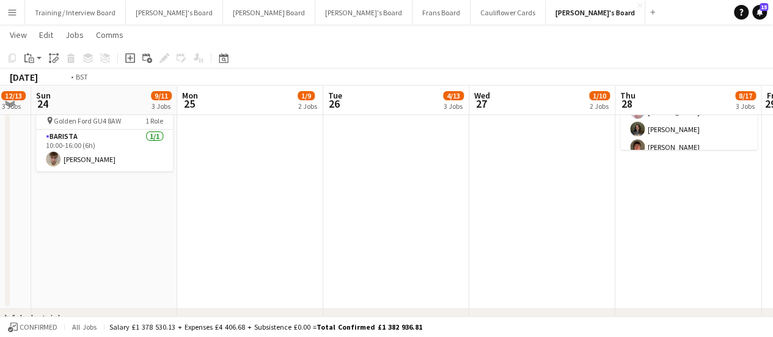
scroll to position [0, 448]
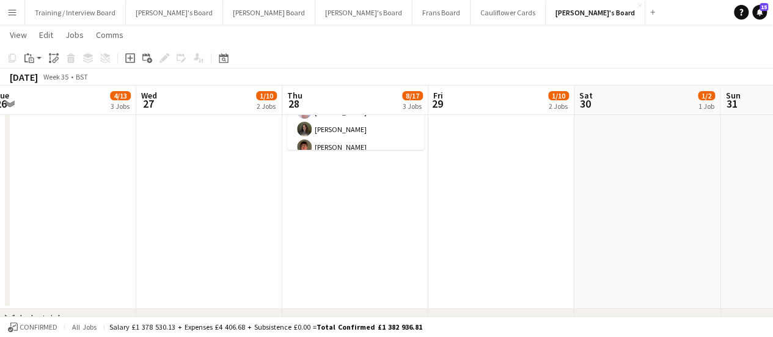
drag, startPoint x: 730, startPoint y: 178, endPoint x: 397, endPoint y: 234, distance: 337.8
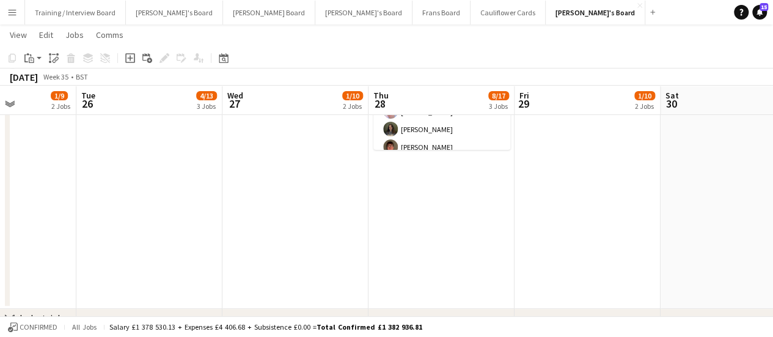
drag, startPoint x: 663, startPoint y: 193, endPoint x: 456, endPoint y: 217, distance: 207.9
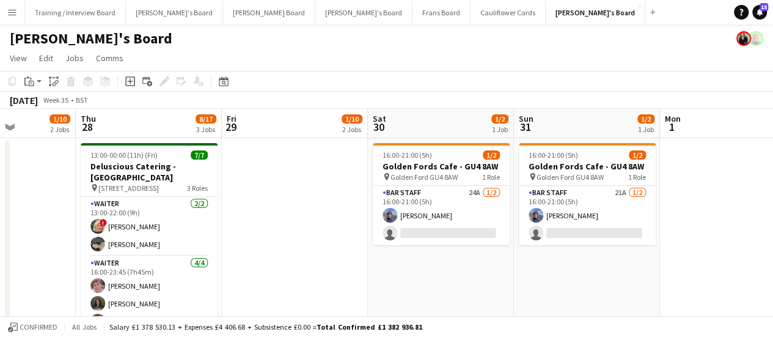
scroll to position [0, 351]
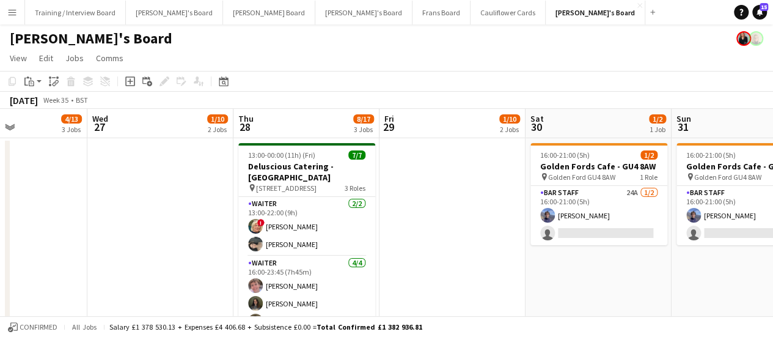
drag, startPoint x: 270, startPoint y: 226, endPoint x: 428, endPoint y: 215, distance: 158.1
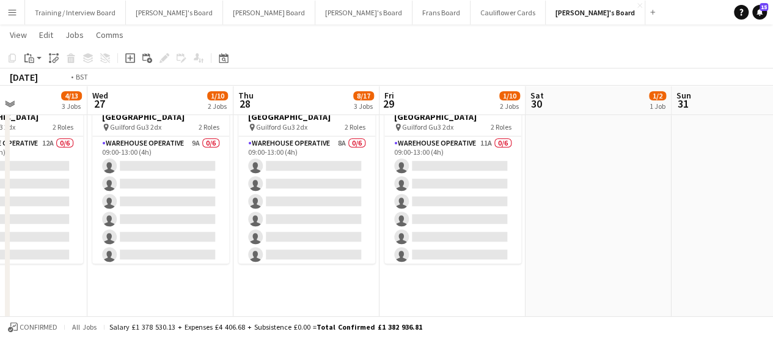
scroll to position [0, 336]
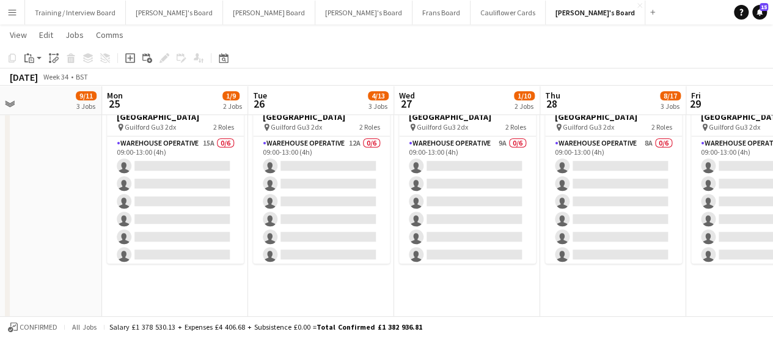
drag, startPoint x: 128, startPoint y: 276, endPoint x: 435, endPoint y: 278, distance: 306.8
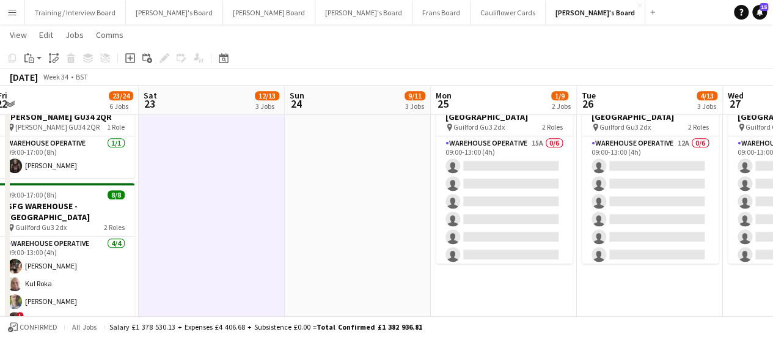
drag, startPoint x: 61, startPoint y: 199, endPoint x: 389, endPoint y: 207, distance: 328.9
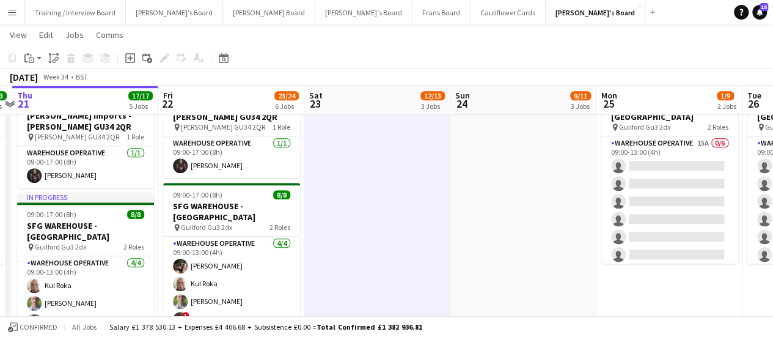
scroll to position [0, 246]
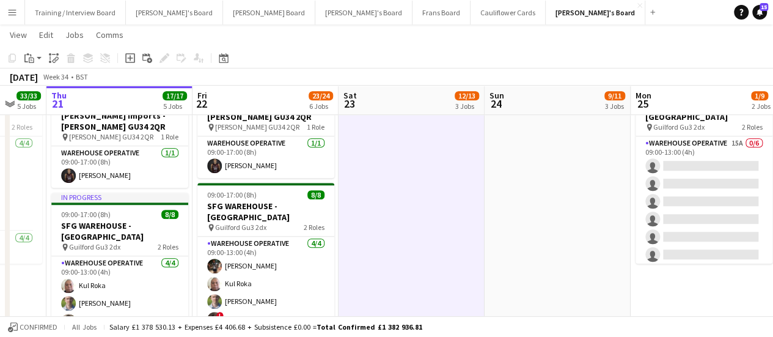
drag, startPoint x: 199, startPoint y: 216, endPoint x: 400, endPoint y: 244, distance: 202.4
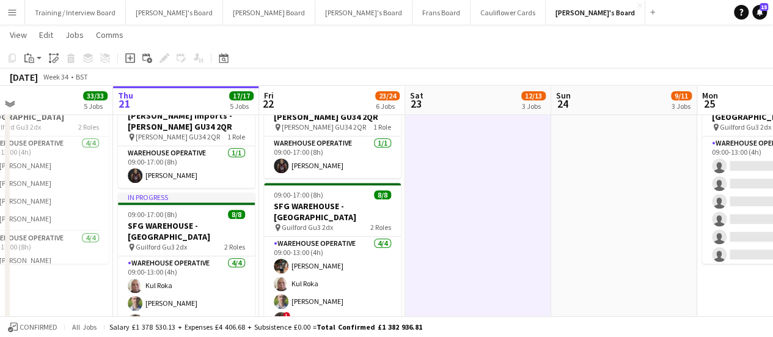
drag, startPoint x: 116, startPoint y: 263, endPoint x: 182, endPoint y: 272, distance: 67.2
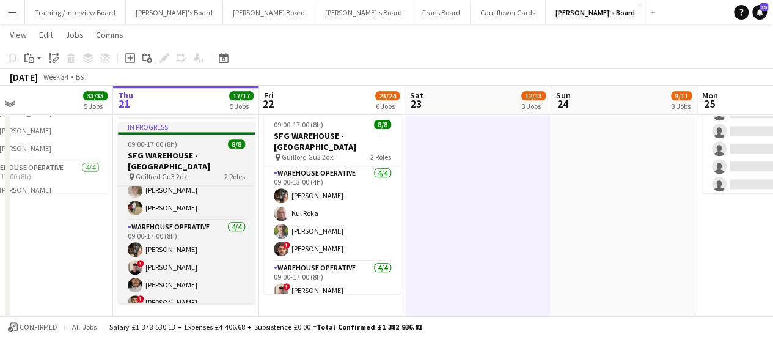
scroll to position [0, 0]
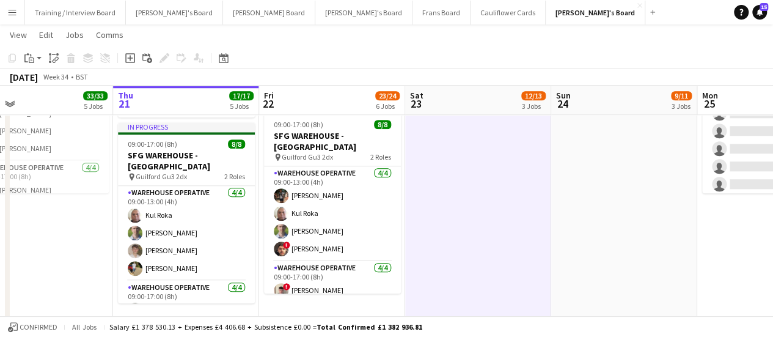
click at [576, 190] on app-date-cell at bounding box center [624, 167] width 146 height 321
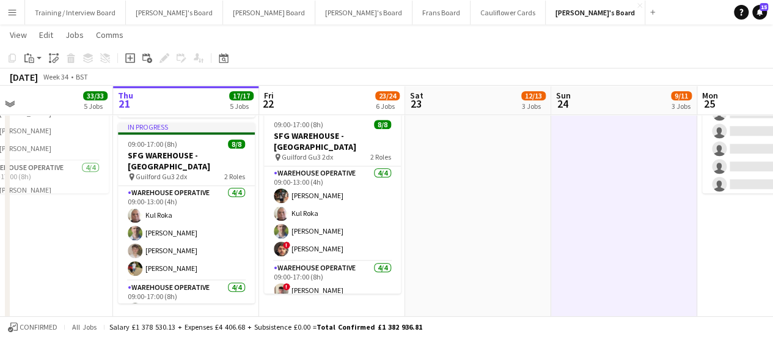
click at [491, 195] on app-date-cell at bounding box center [478, 167] width 146 height 321
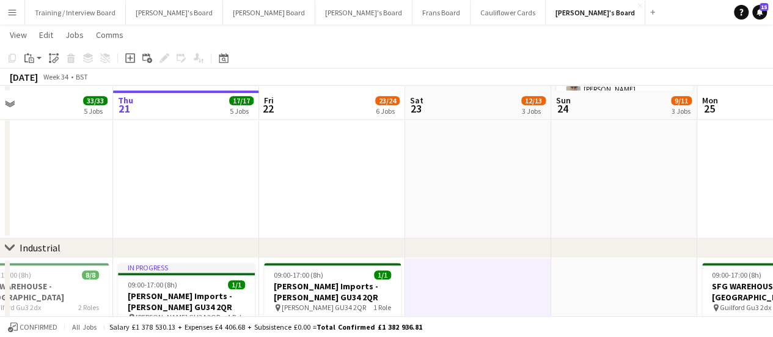
scroll to position [248, 0]
